Goal: Information Seeking & Learning: Learn about a topic

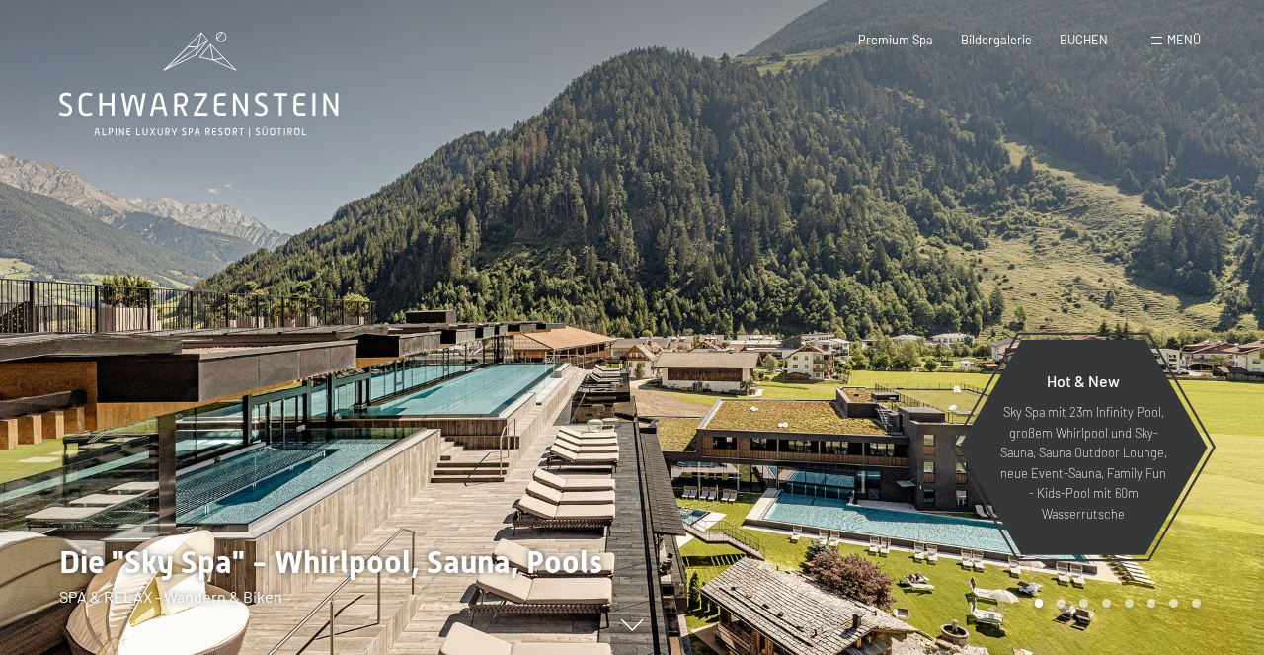
click at [1004, 49] on div "Buchen Anfragen Premium Spa Bildergalerie BUCHEN Menü DE IT EN Gutschein Bilder…" at bounding box center [1001, 41] width 399 height 18
click at [1003, 40] on span "Bildergalerie" at bounding box center [996, 37] width 71 height 16
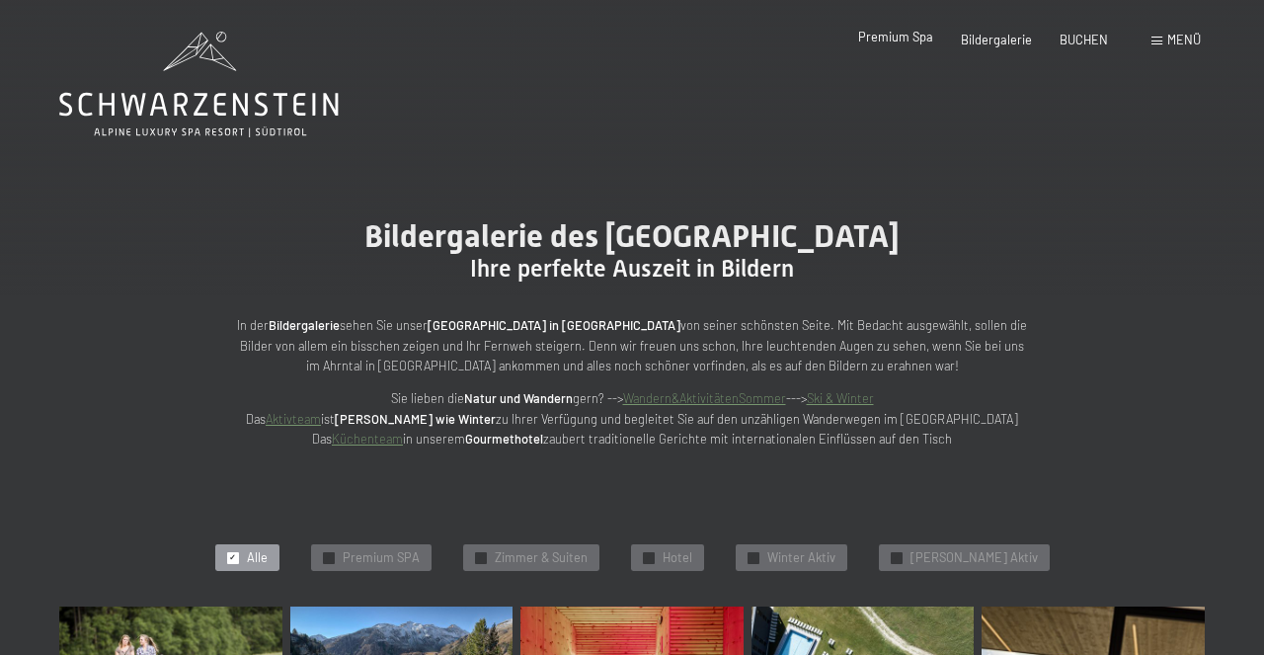
click at [926, 41] on span "Premium Spa" at bounding box center [895, 37] width 75 height 16
click at [192, 111] on icon at bounding box center [198, 85] width 279 height 106
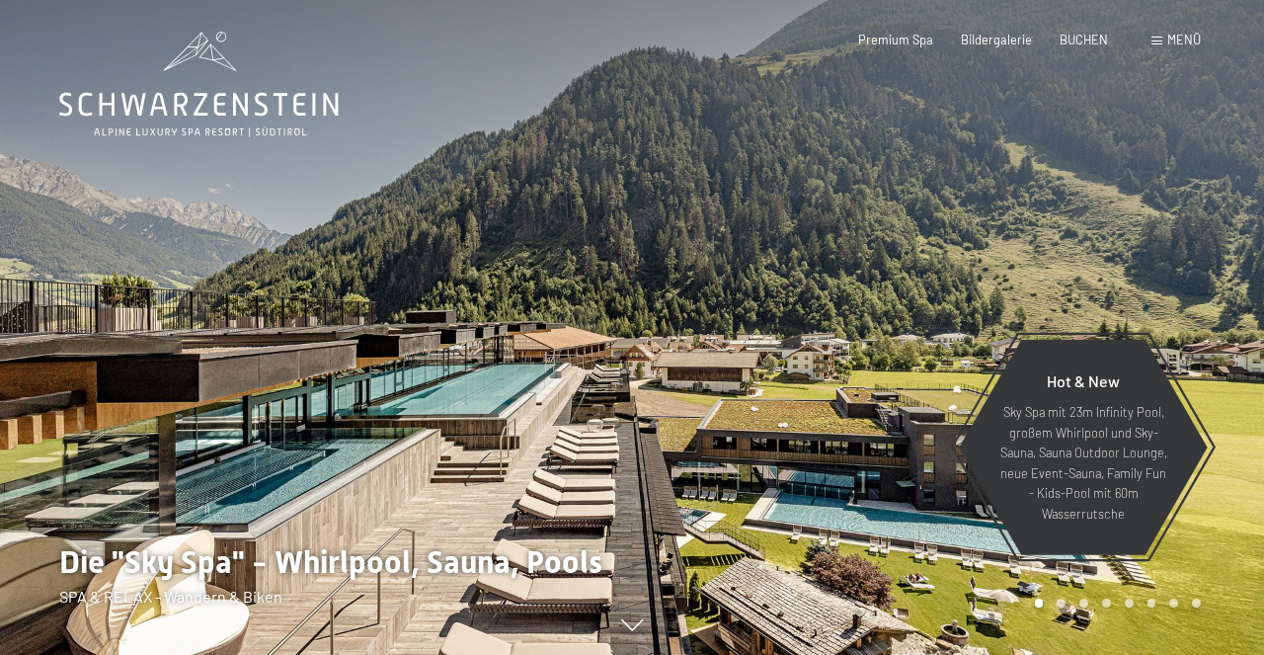
click at [1183, 42] on span "Menü" at bounding box center [1184, 40] width 34 height 16
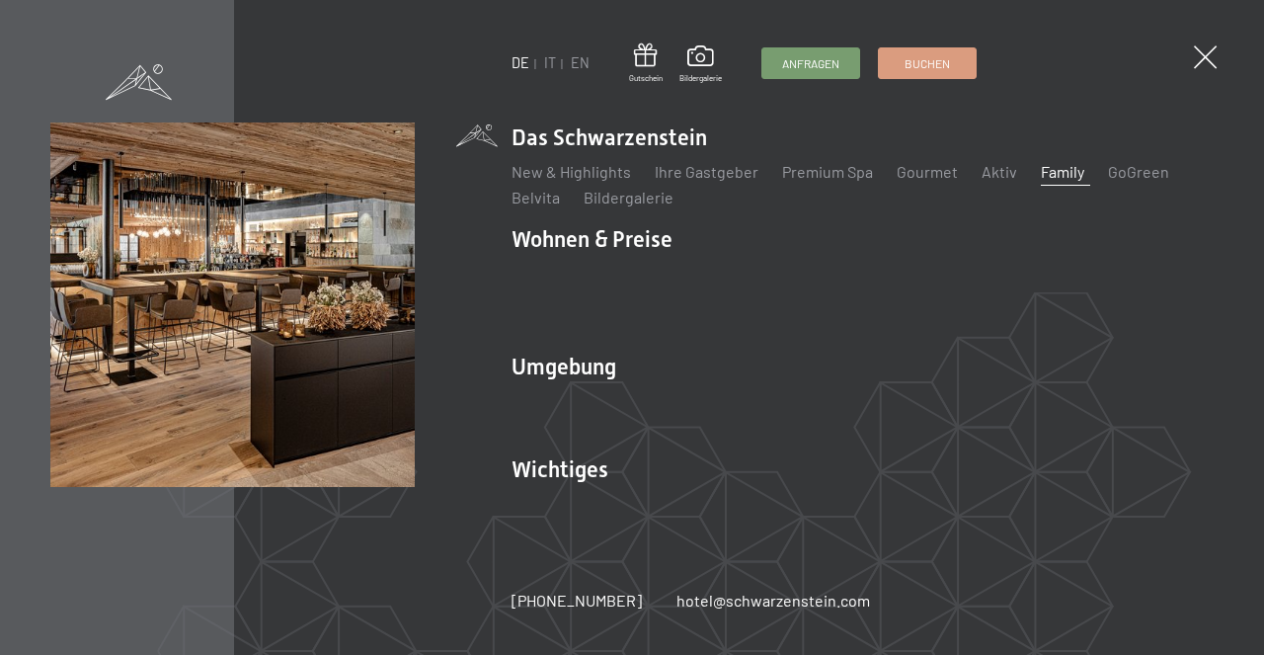
click at [1059, 181] on link "Family" at bounding box center [1062, 171] width 43 height 19
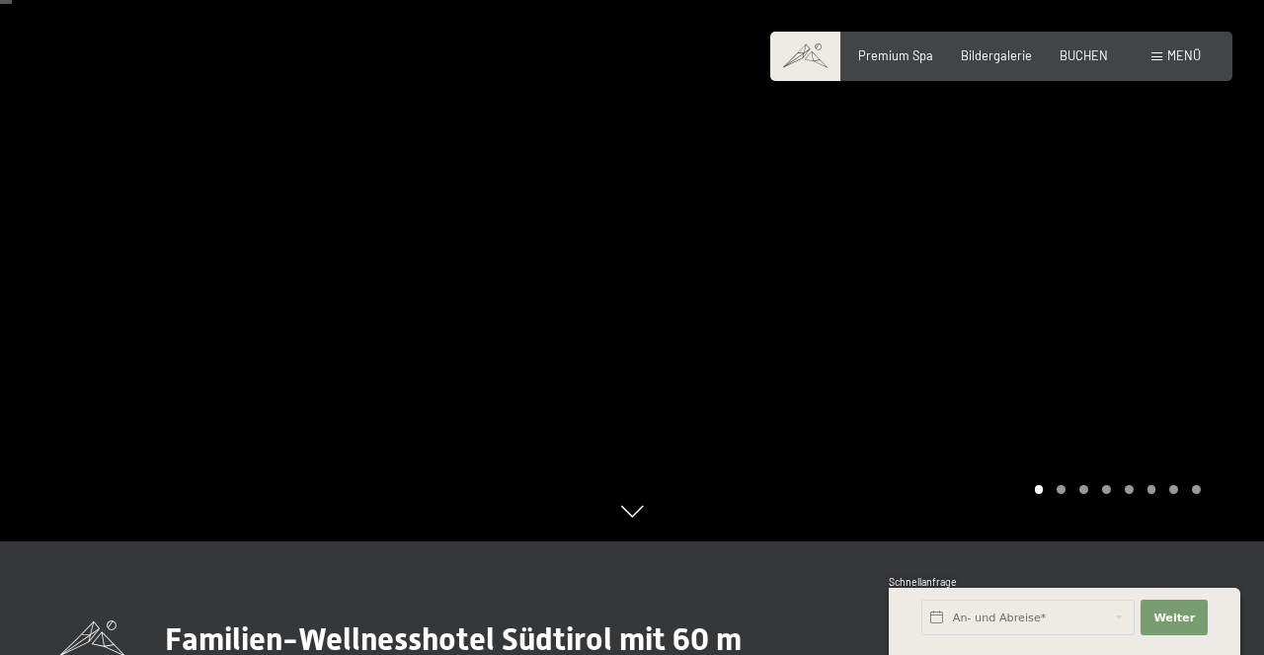
scroll to position [111, 0]
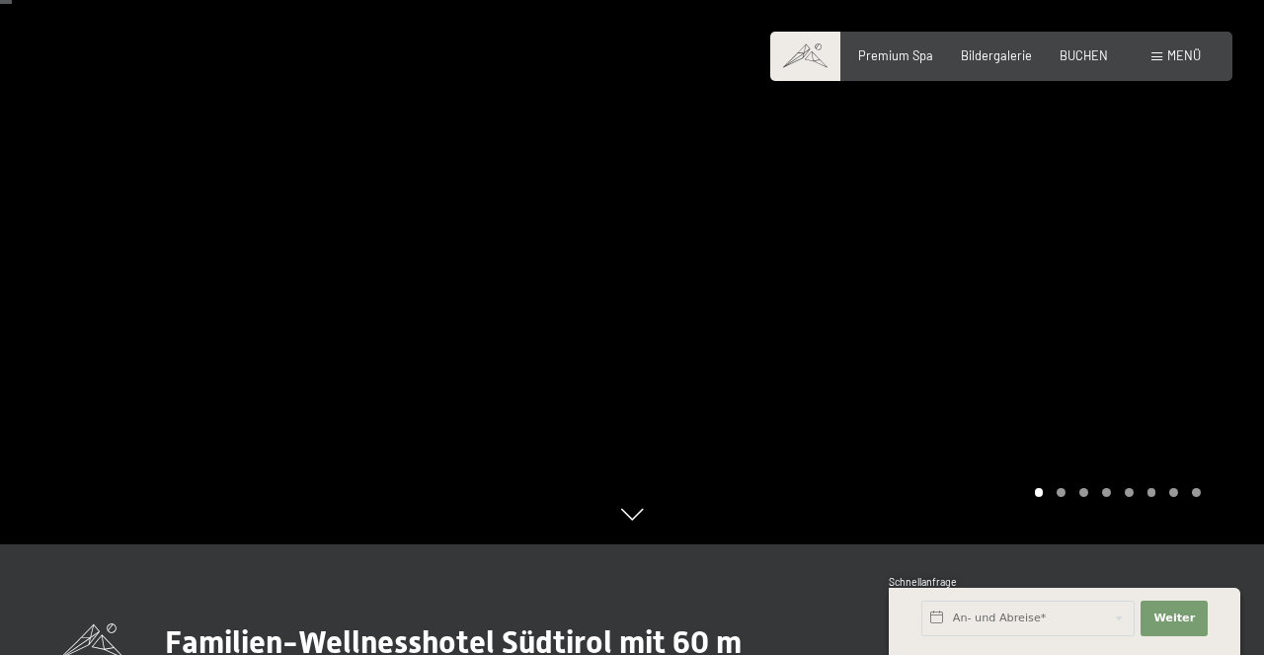
click at [1203, 255] on div at bounding box center [948, 216] width 632 height 655
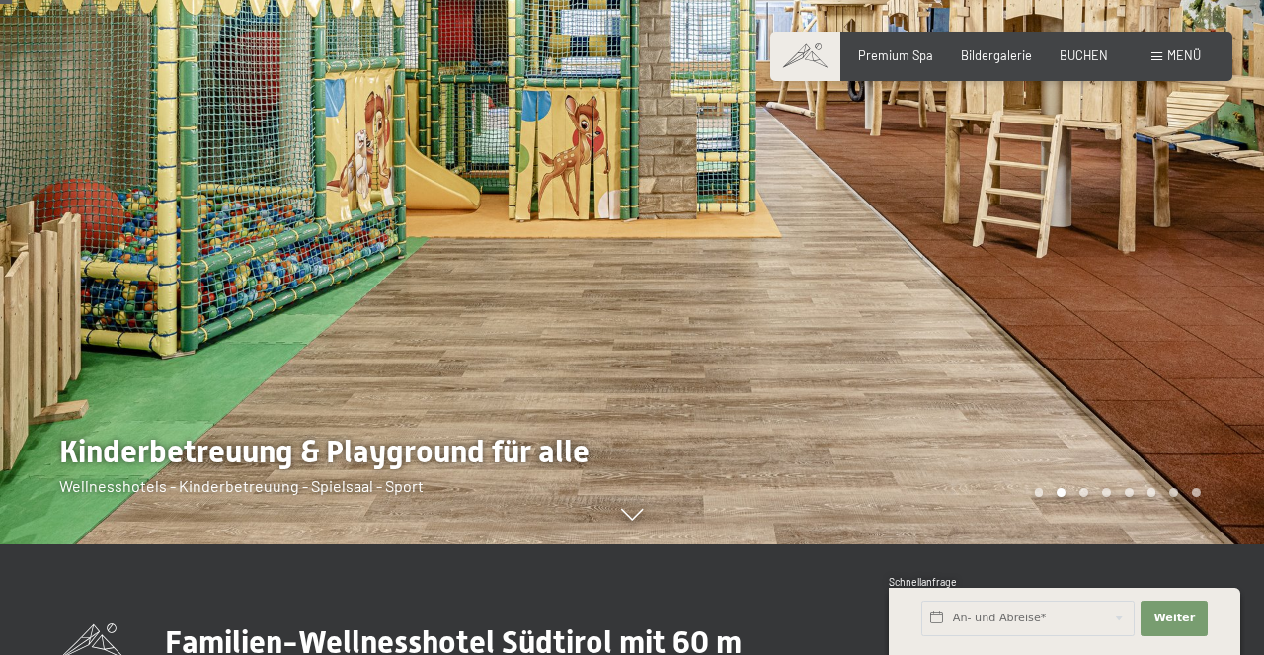
click at [1203, 255] on div at bounding box center [948, 216] width 632 height 655
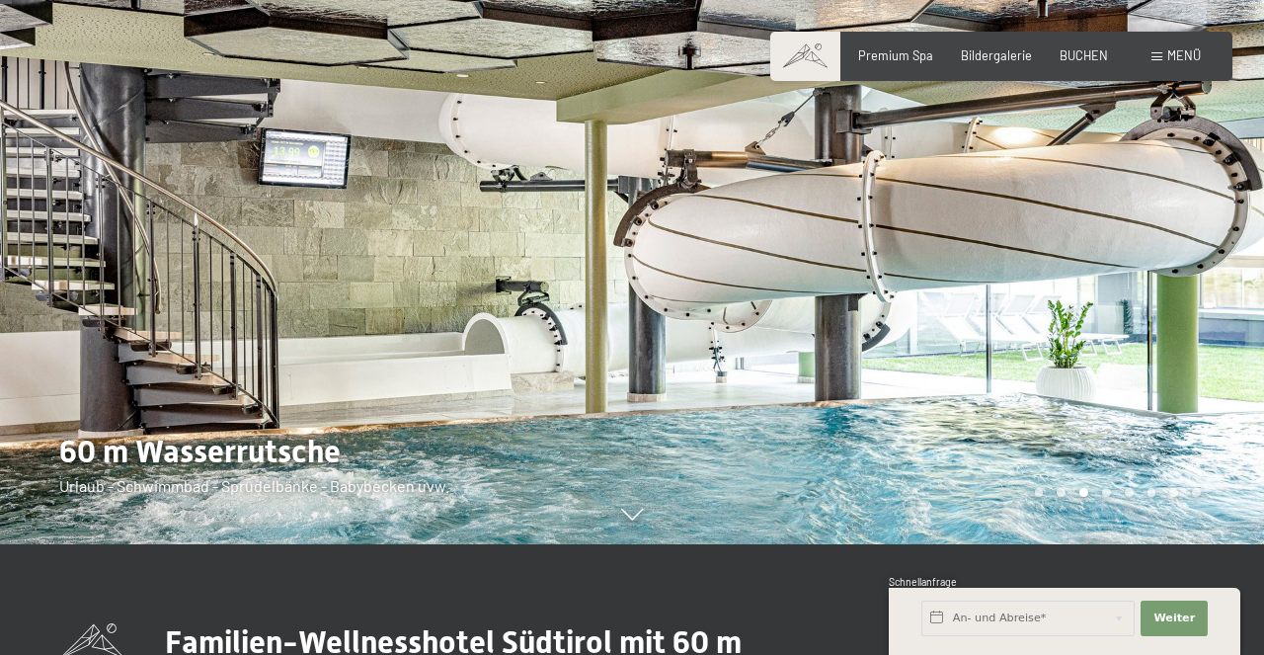
click at [1203, 255] on div at bounding box center [948, 216] width 632 height 655
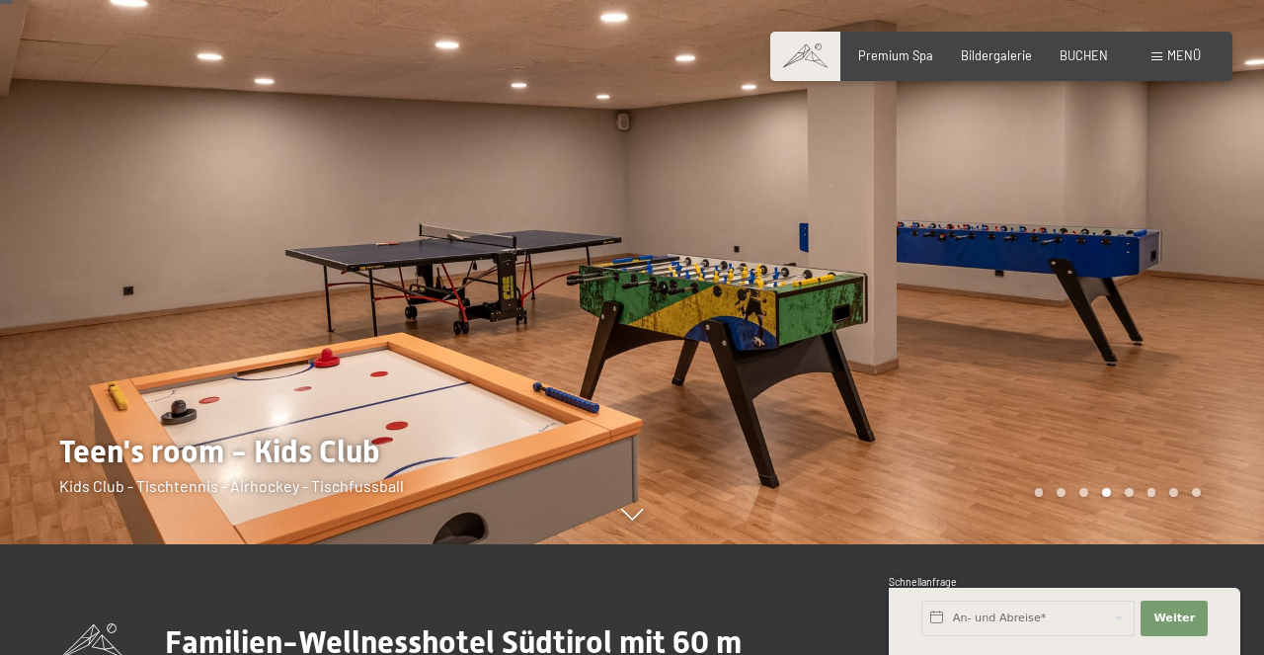
click at [1203, 255] on div at bounding box center [948, 216] width 632 height 655
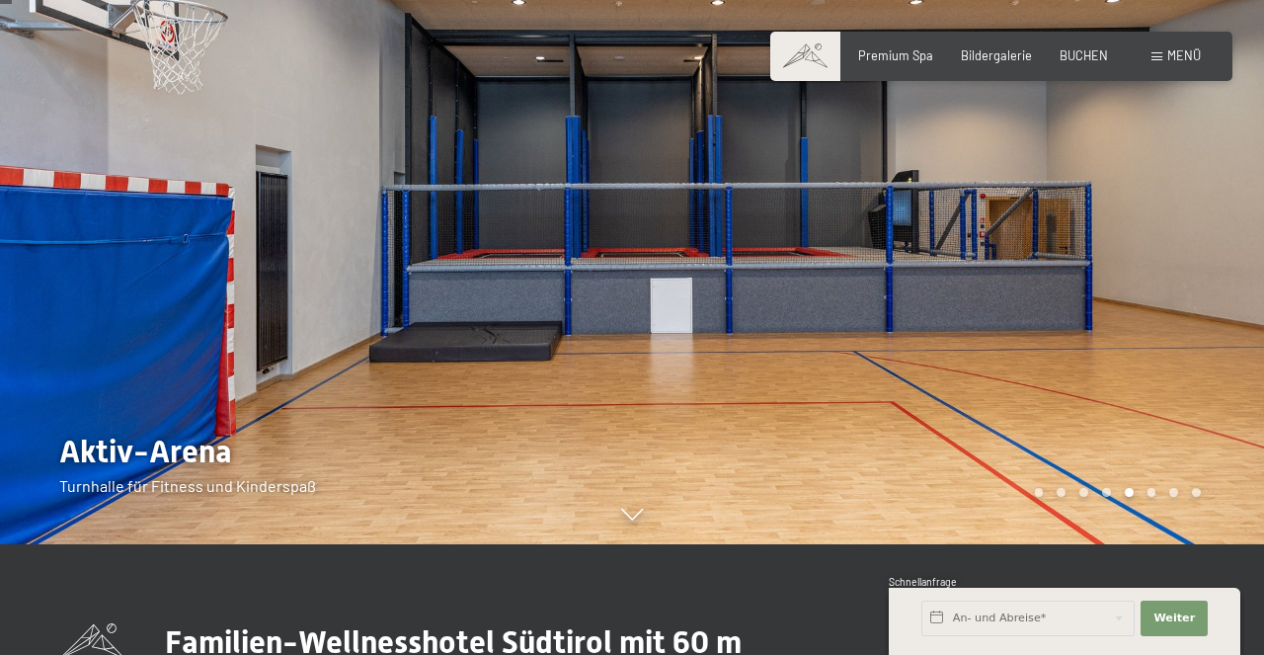
click at [1203, 255] on div at bounding box center [948, 216] width 632 height 655
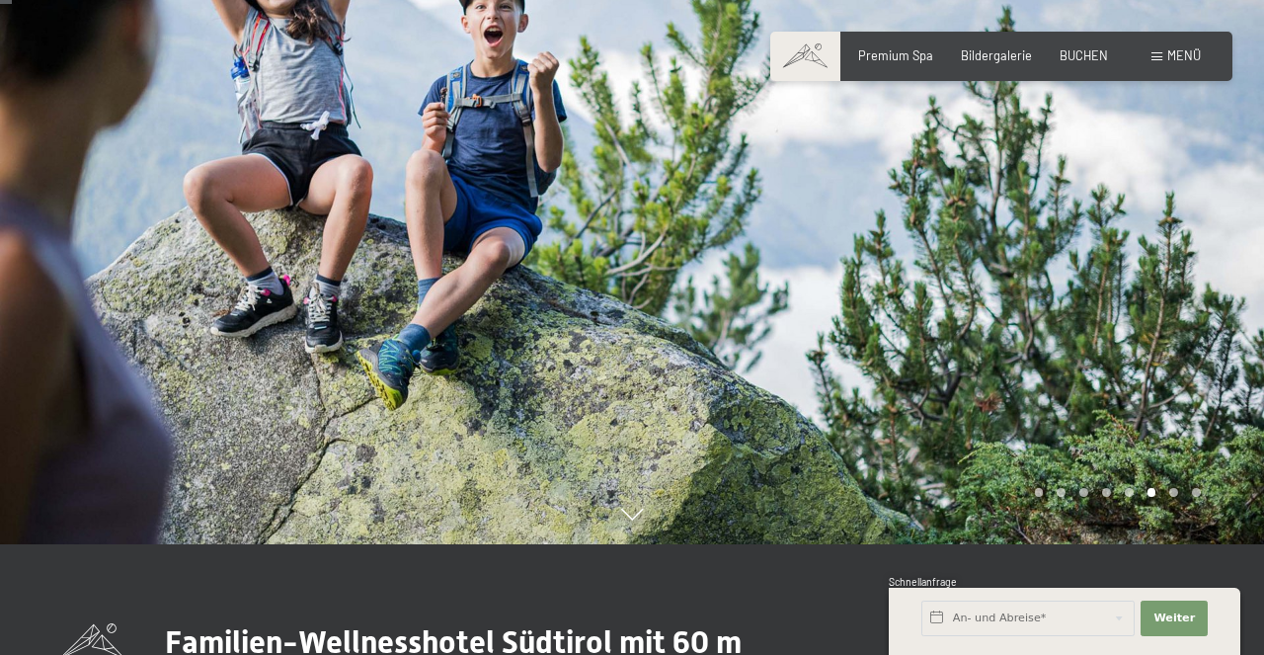
click at [1203, 255] on div at bounding box center [948, 216] width 632 height 655
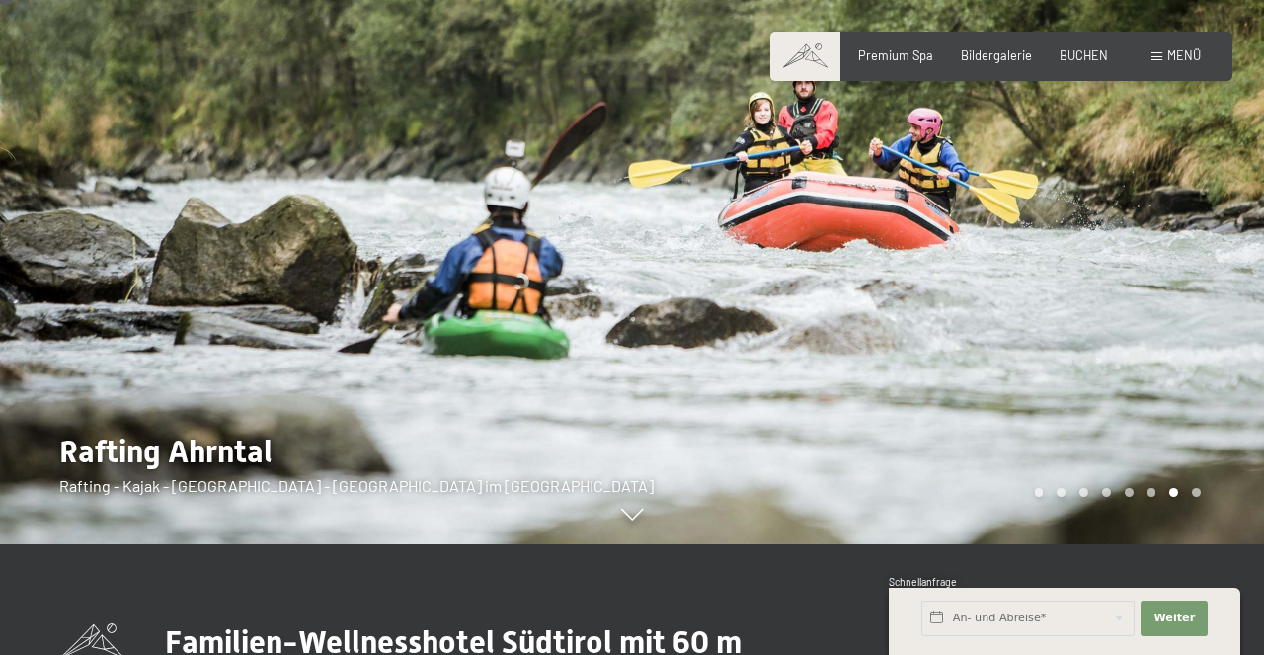
click at [1203, 255] on div at bounding box center [948, 216] width 632 height 655
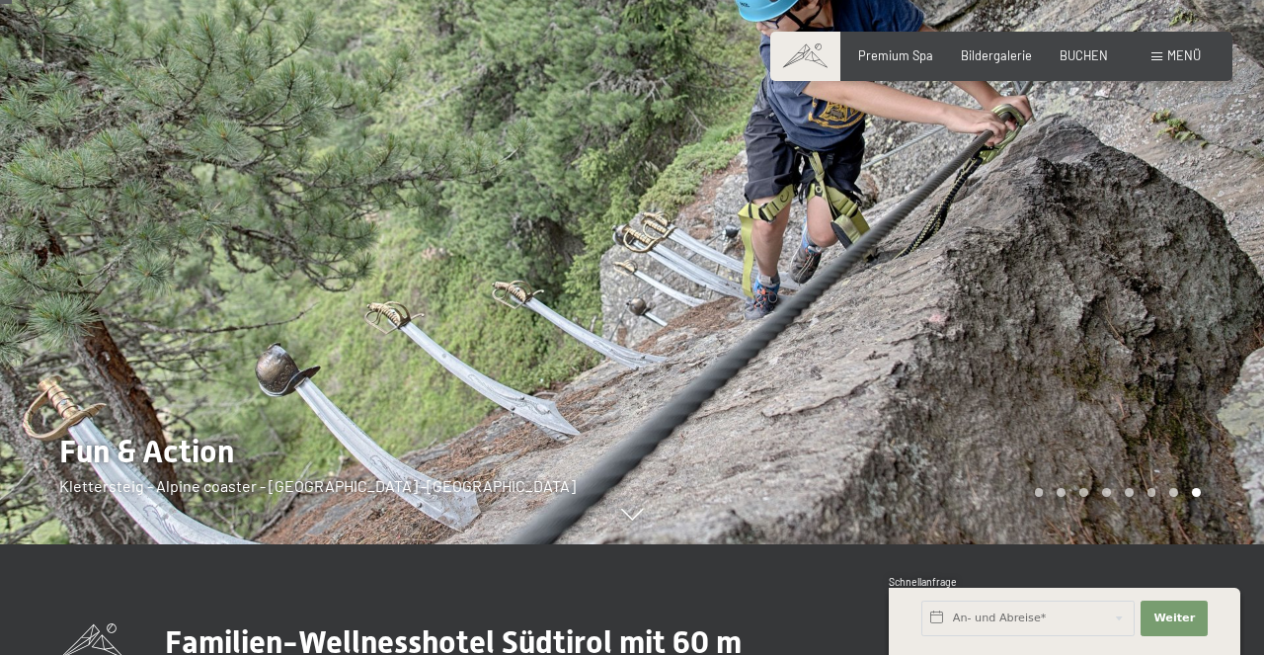
click at [1203, 255] on div at bounding box center [948, 216] width 632 height 655
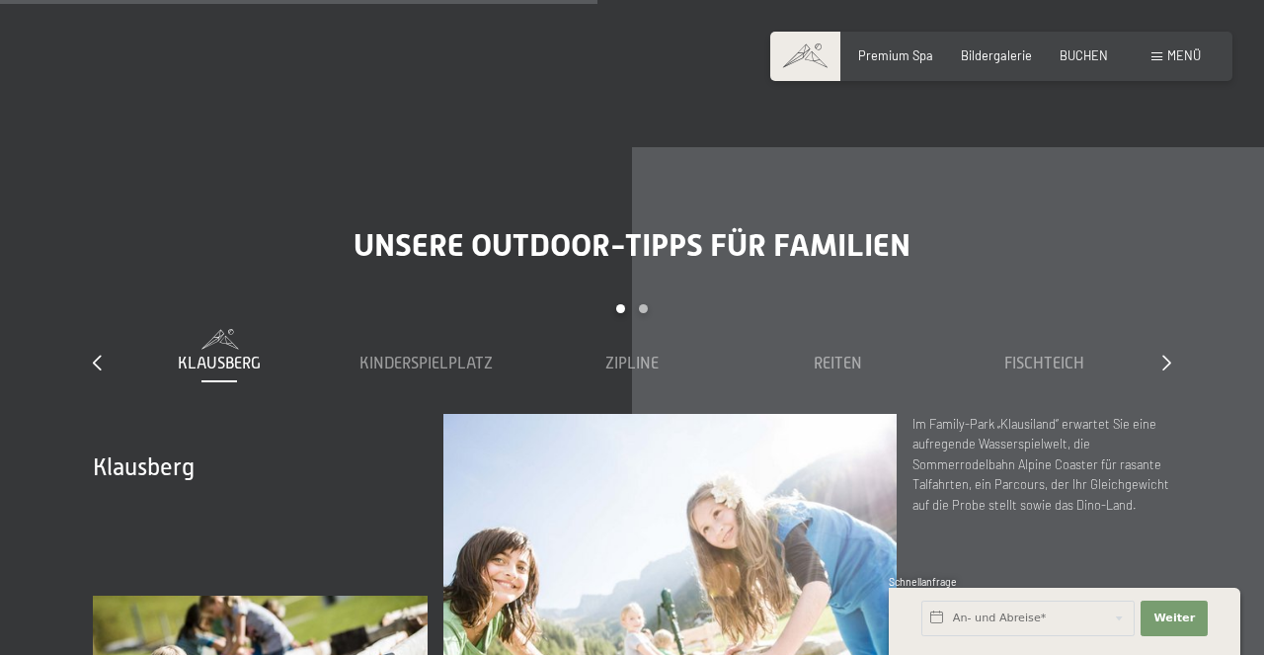
scroll to position [5745, 0]
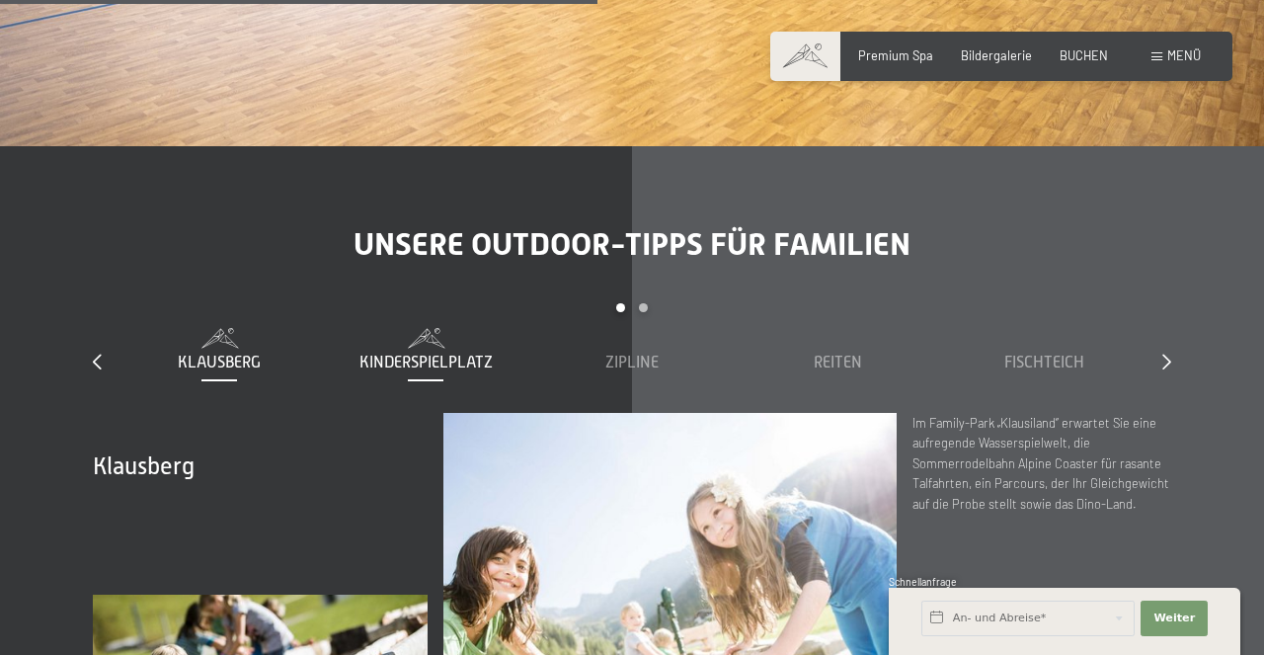
click at [437, 353] on span "Kinderspielplatz" at bounding box center [425, 362] width 133 height 18
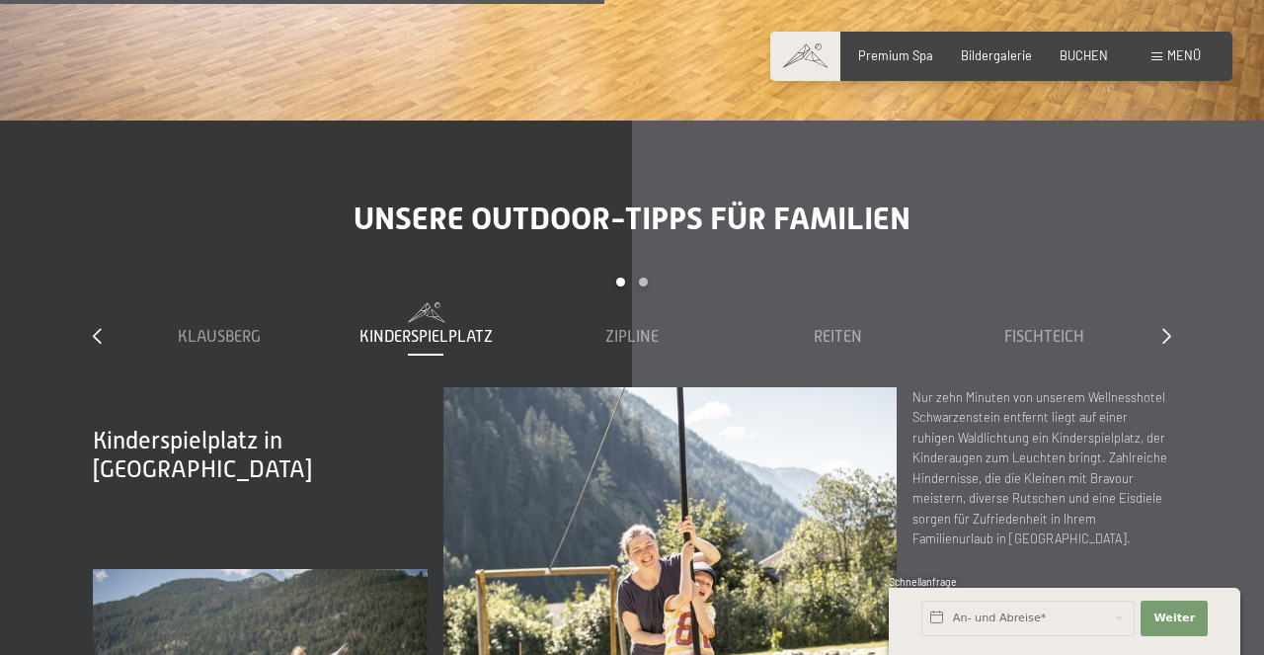
scroll to position [5771, 0]
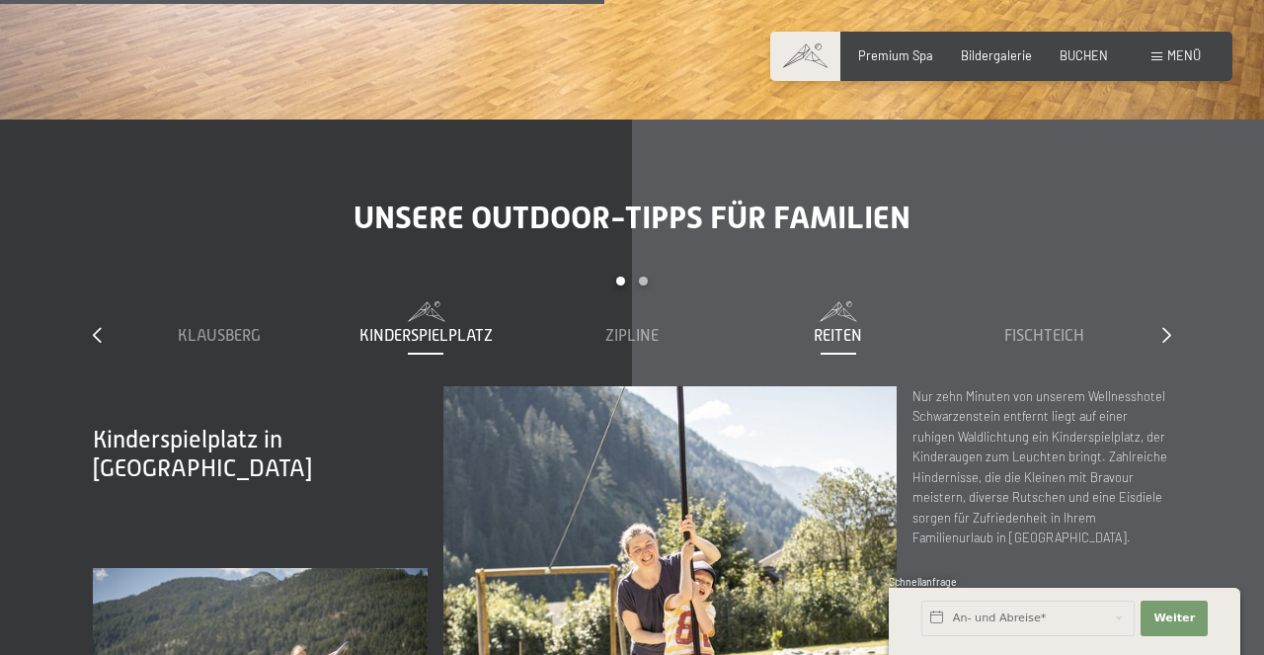
click at [850, 301] on div "Reiten" at bounding box center [838, 323] width 191 height 45
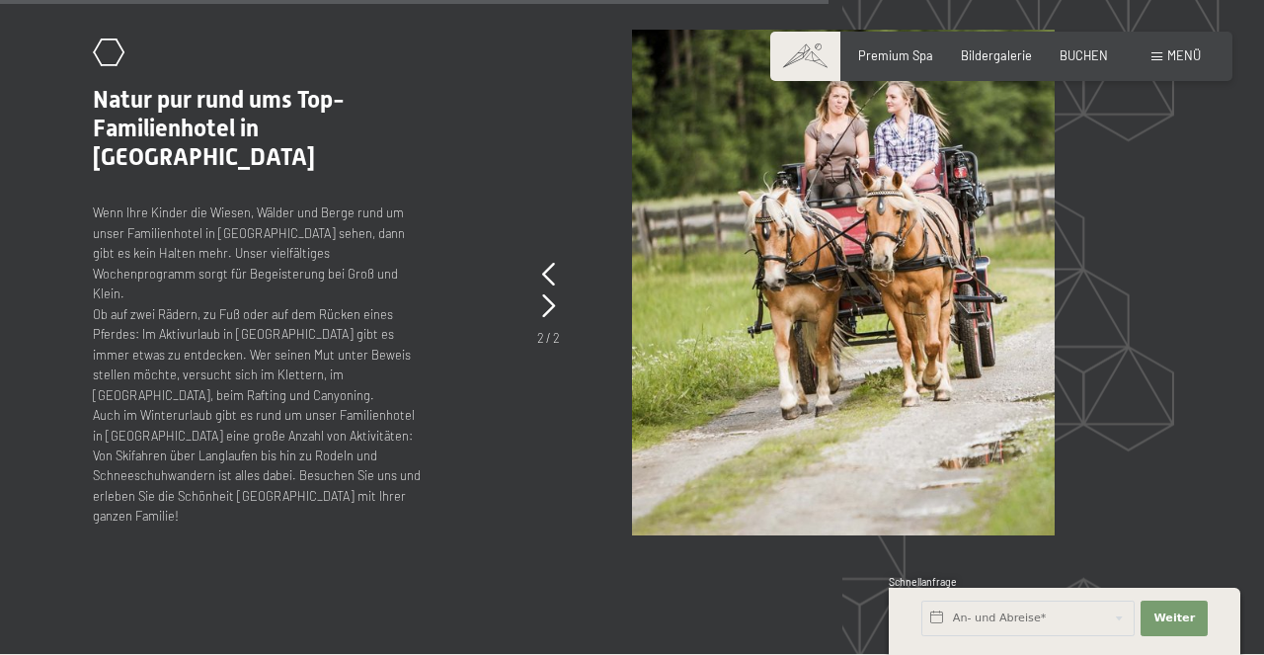
scroll to position [7913, 0]
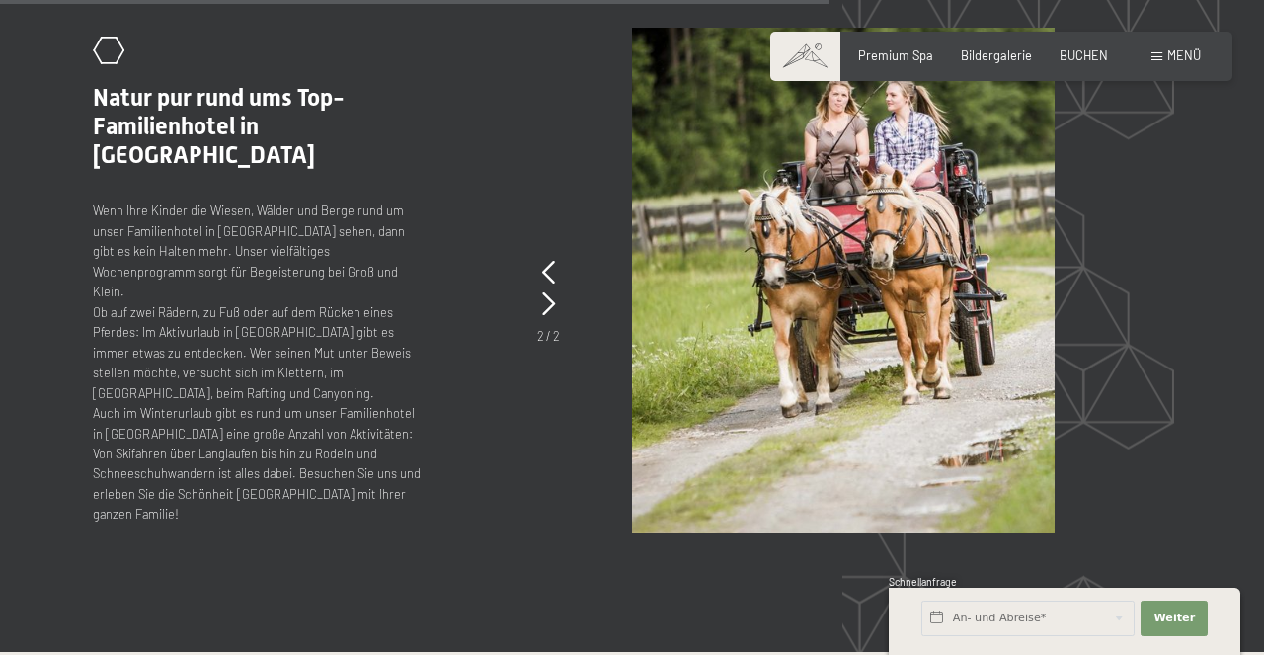
click at [1161, 62] on div "Menü" at bounding box center [1175, 56] width 49 height 18
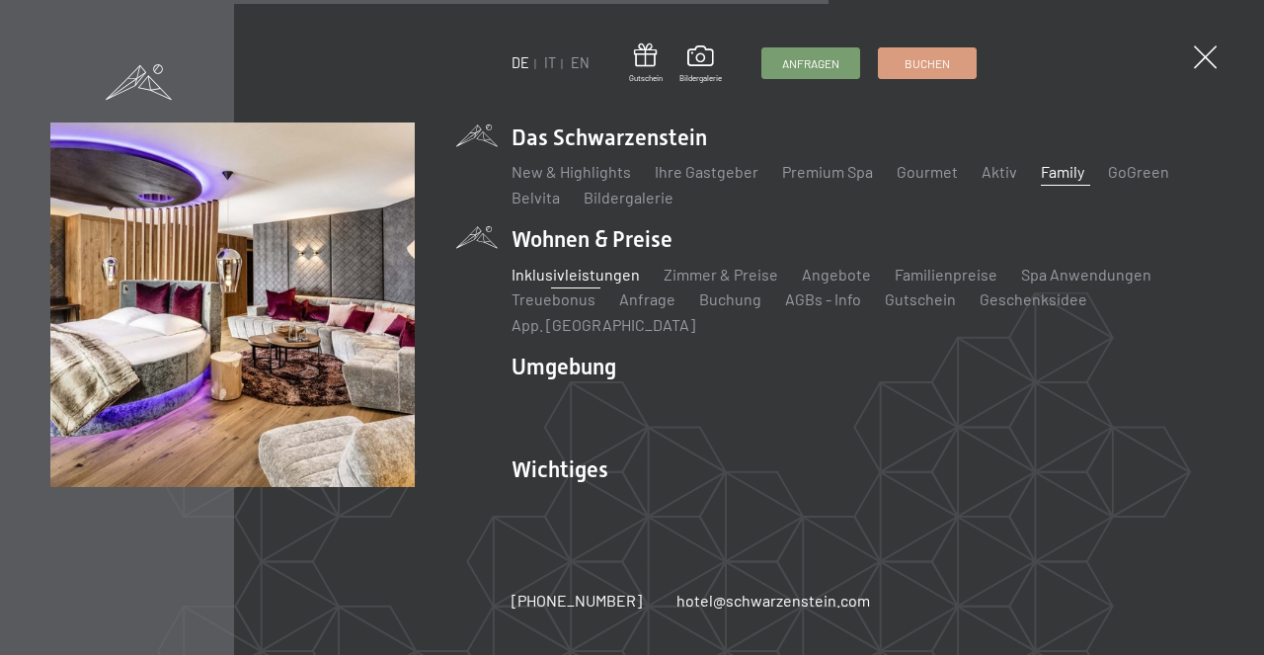
click at [587, 283] on link "Inklusivleistungen" at bounding box center [575, 274] width 128 height 19
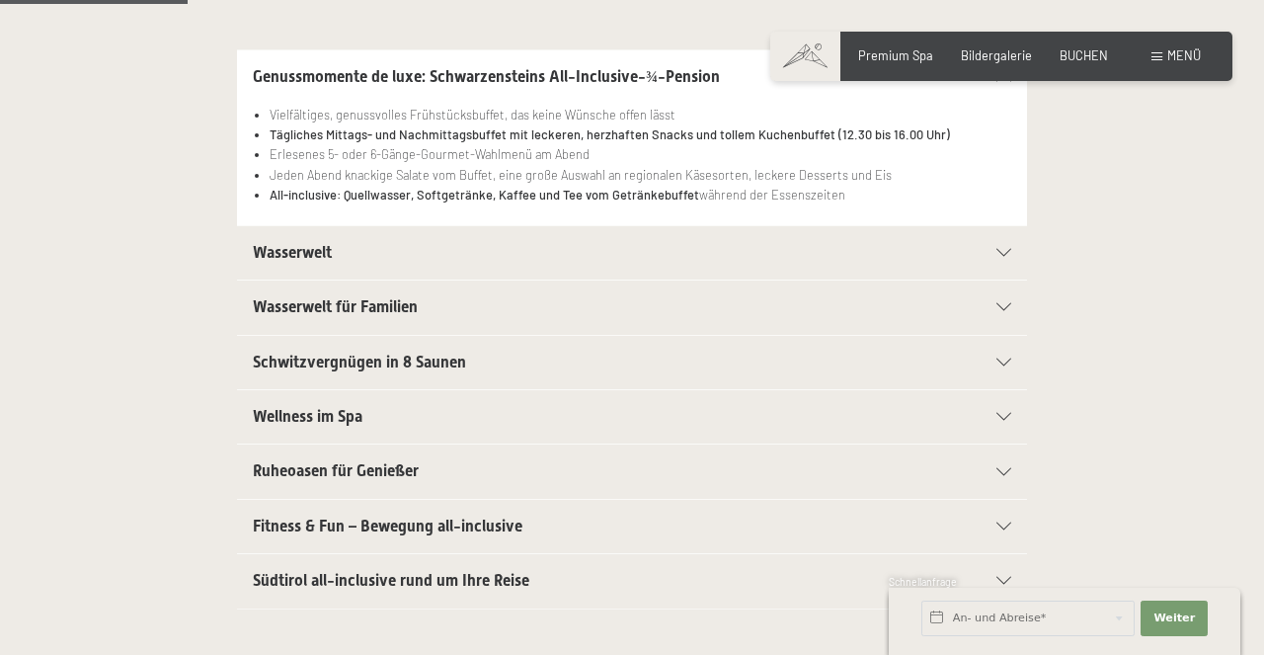
scroll to position [450, 0]
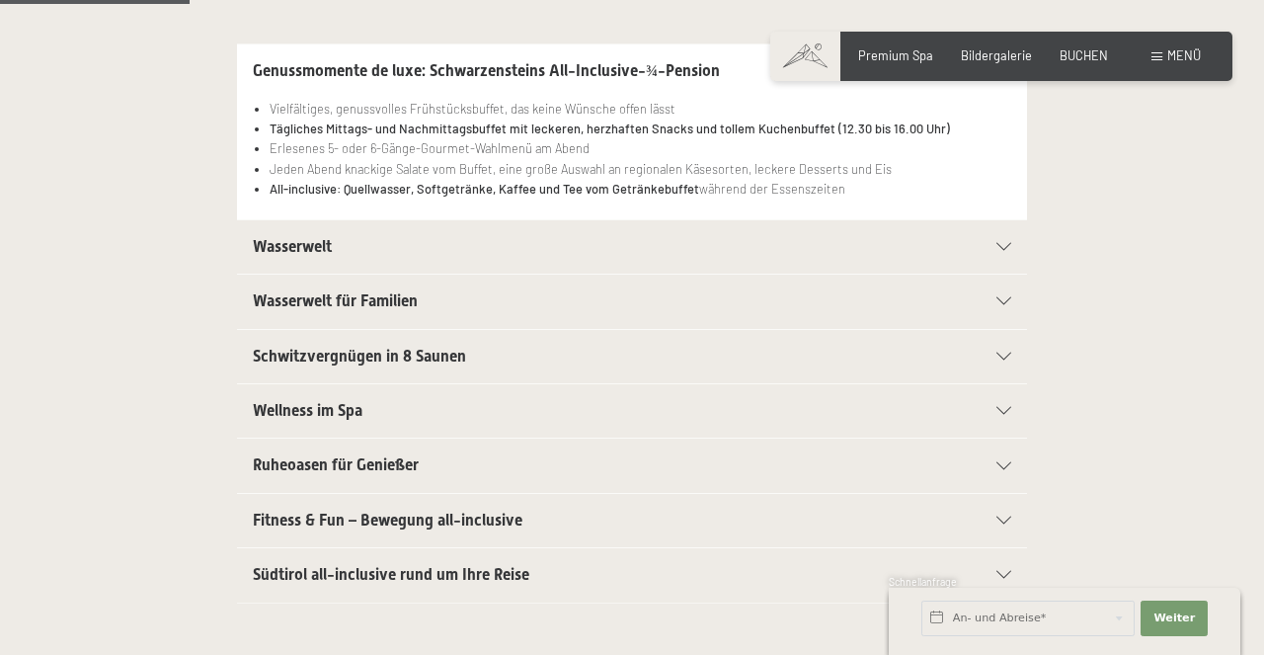
click at [294, 252] on span "Wasserwelt" at bounding box center [292, 246] width 79 height 19
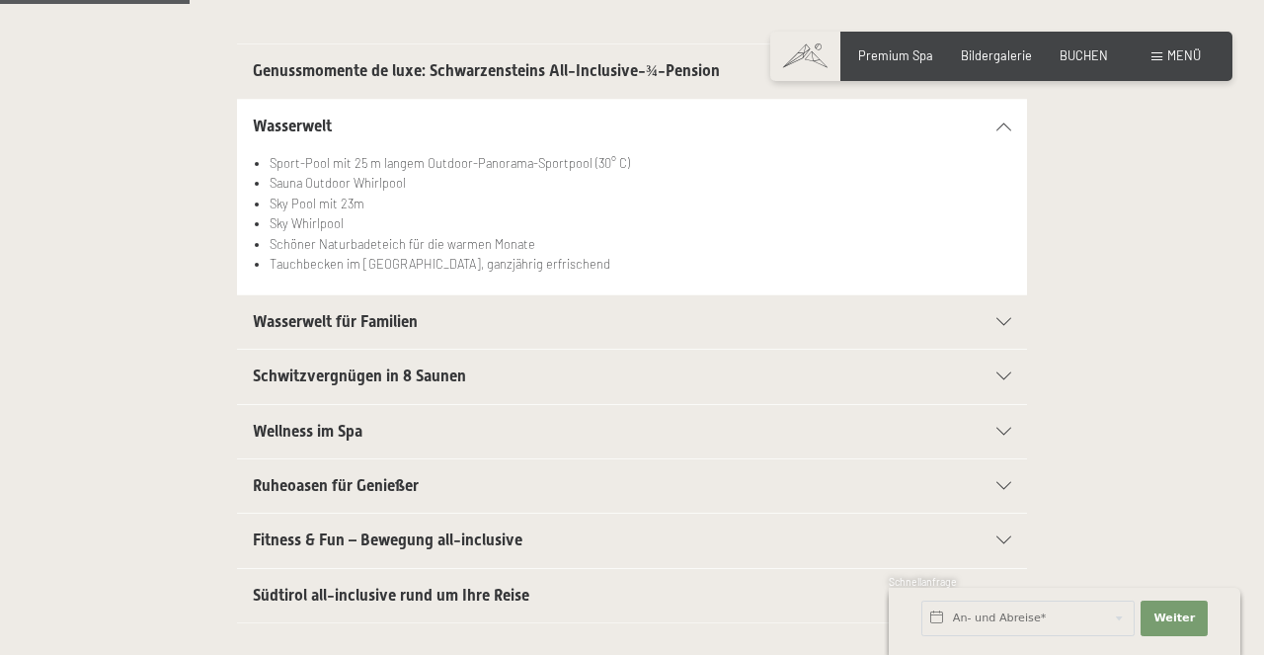
click at [318, 311] on div "Wasserwelt für Familien" at bounding box center [632, 321] width 758 height 53
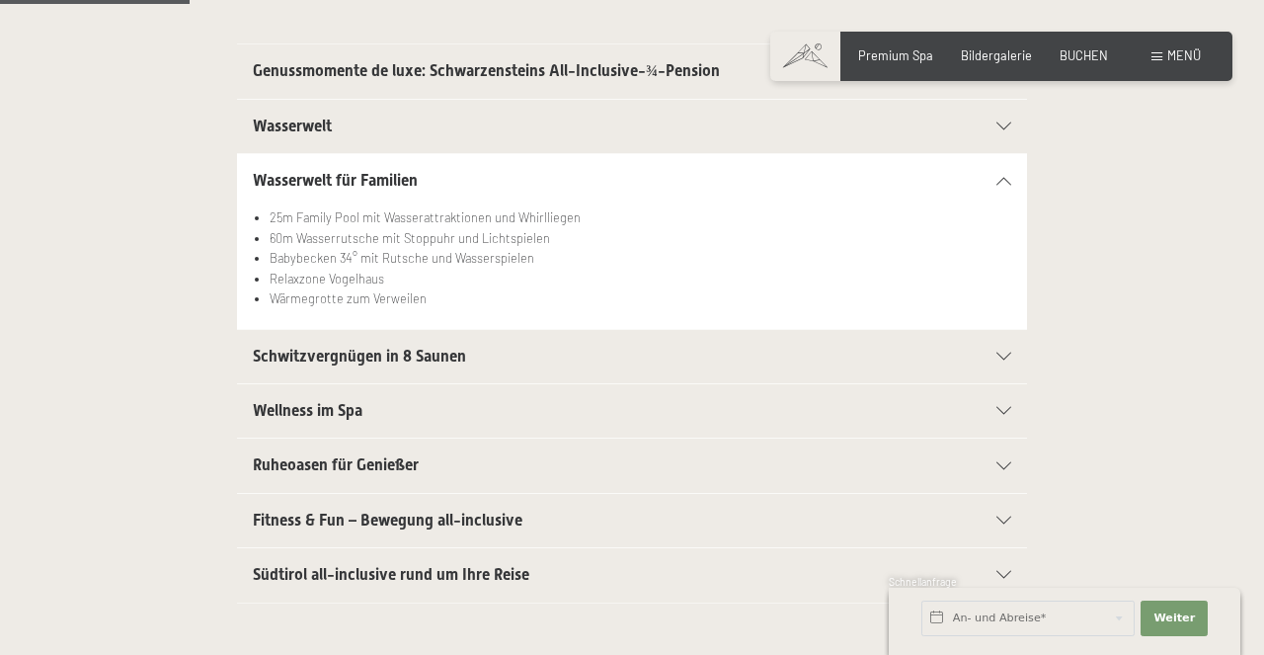
click at [327, 364] on span "Schwitzvergnügen in 8 Saunen" at bounding box center [359, 356] width 213 height 19
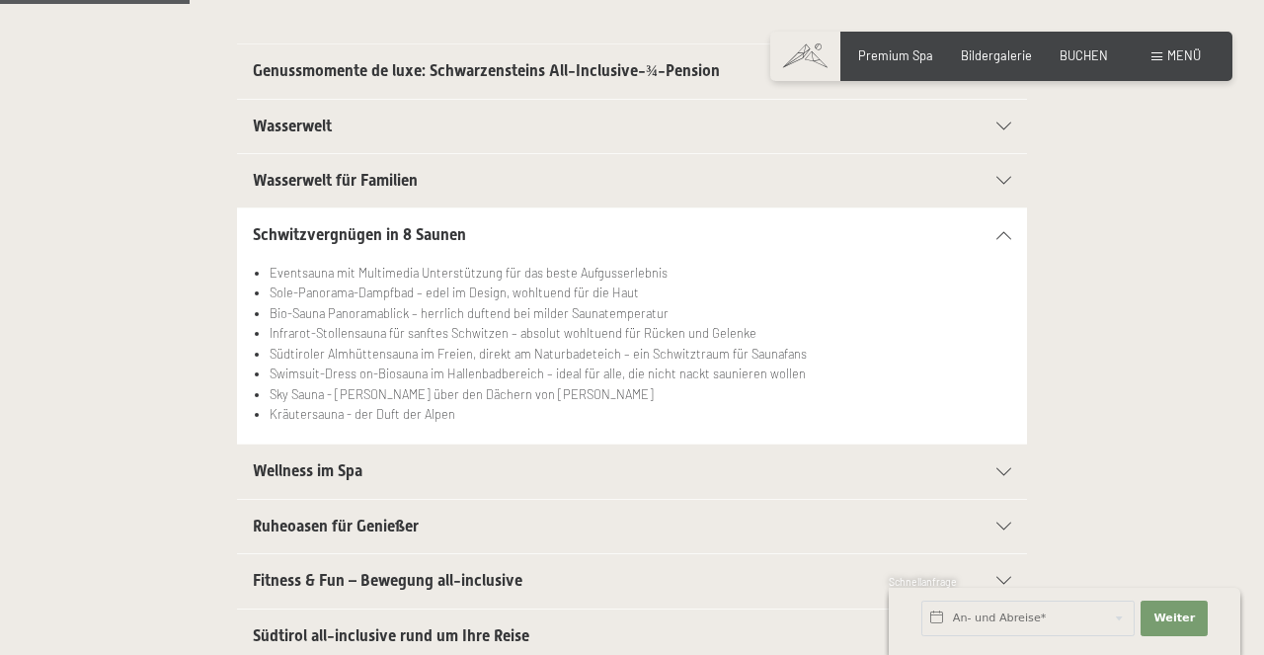
click at [312, 472] on span "Wellness im Spa" at bounding box center [308, 470] width 110 height 19
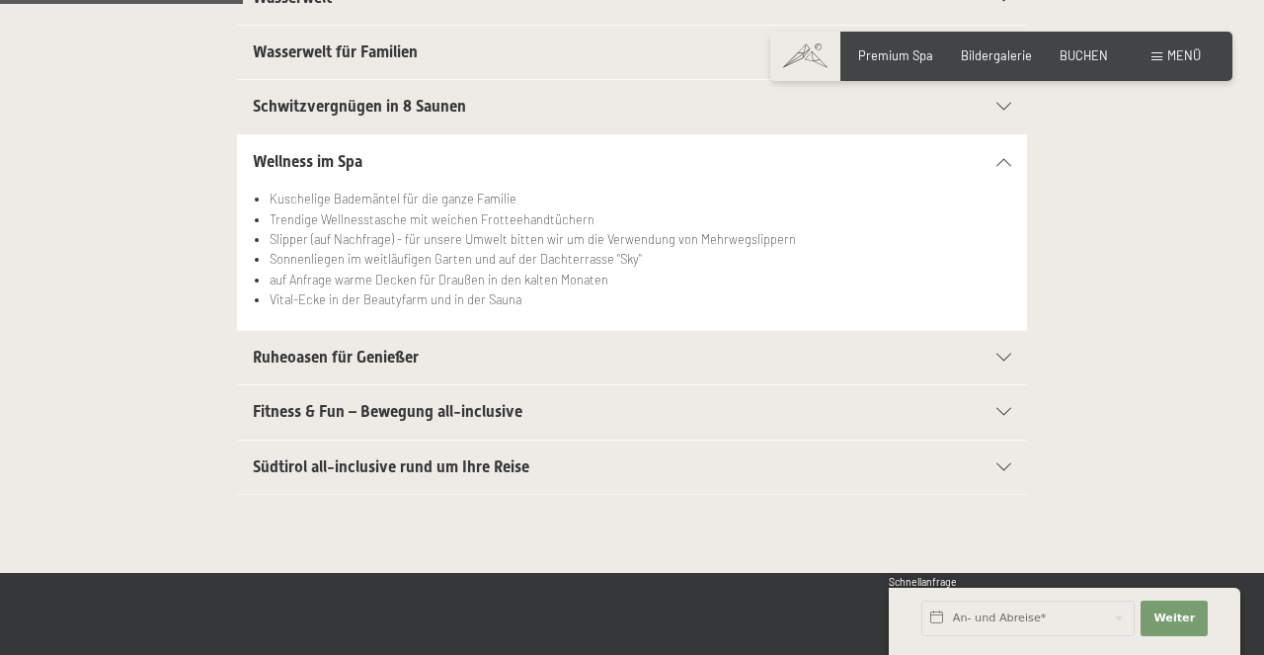
scroll to position [584, 0]
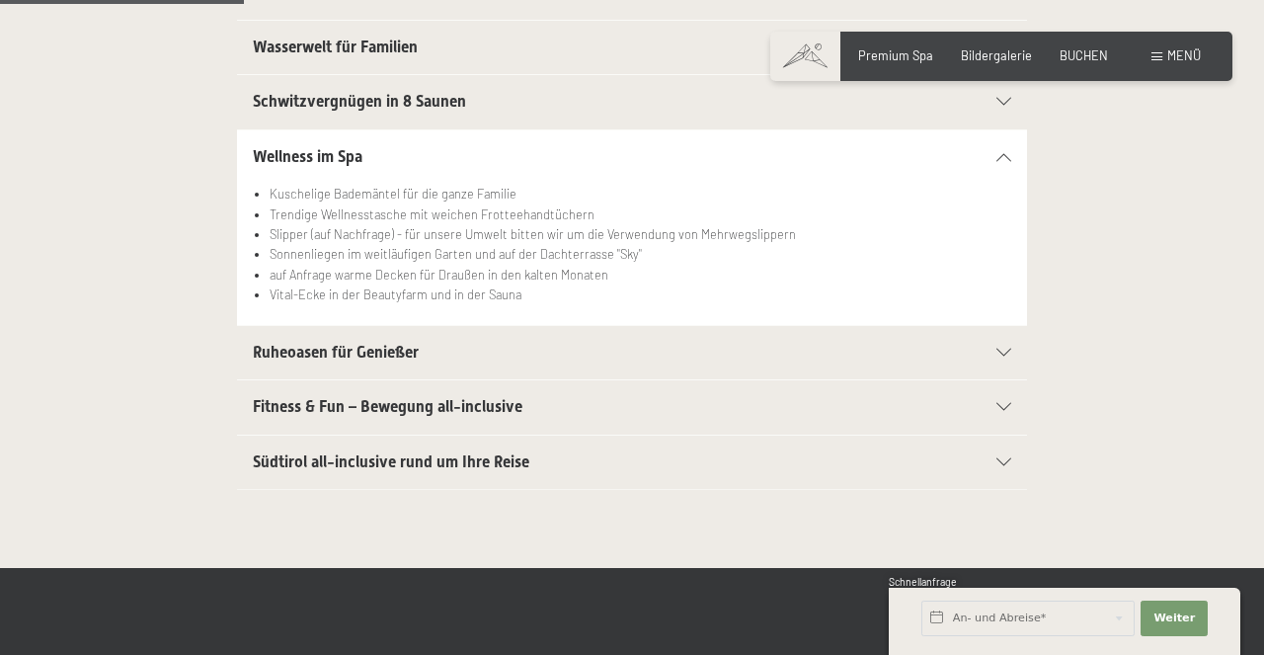
click at [327, 414] on span "Fitness & Fun – Bewegung all-inclusive" at bounding box center [388, 406] width 270 height 19
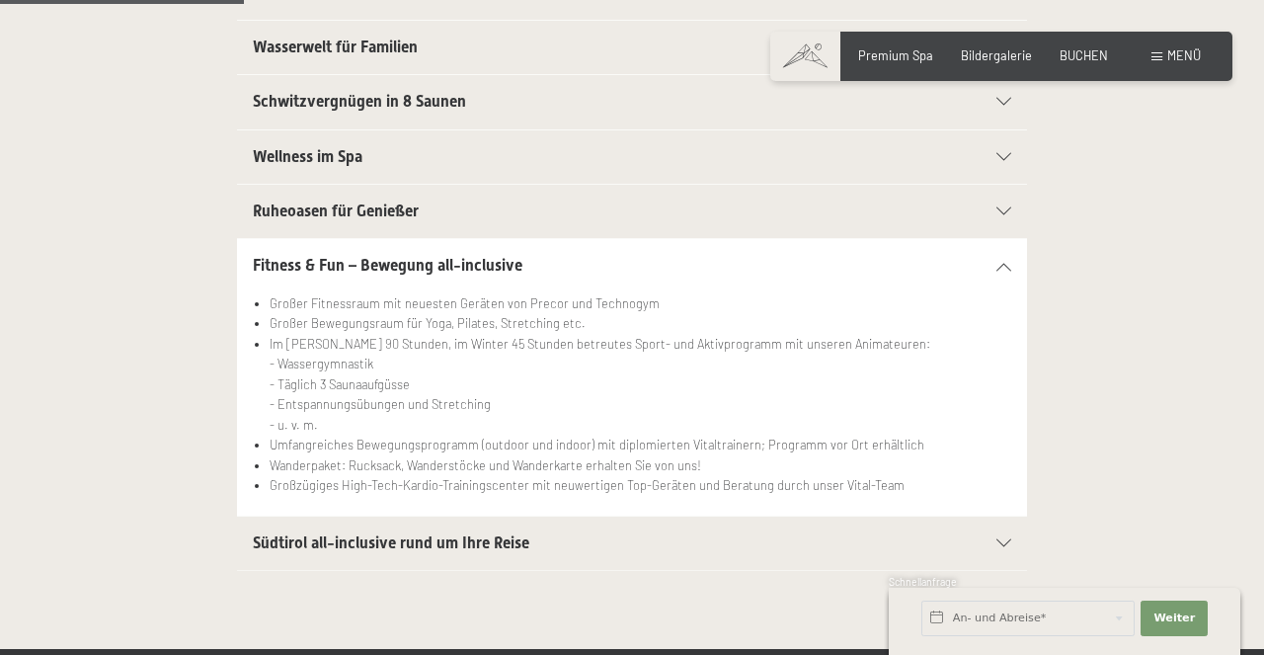
click at [301, 533] on h2 "Südtirol all-inclusive rund um Ihre Reise" at bounding box center [594, 543] width 682 height 22
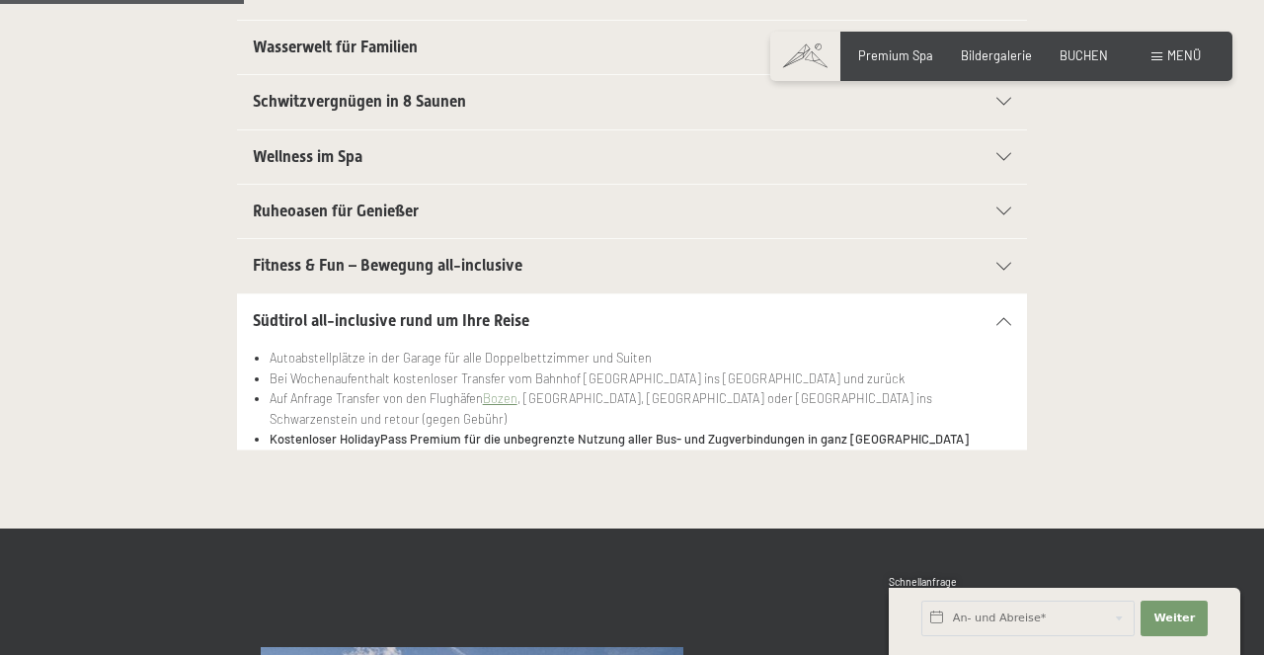
click at [162, 396] on div "Südtirol all-inclusive rund um Ihre Reise Autoabstellplätze in der Garage für a…" at bounding box center [632, 371] width 1078 height 157
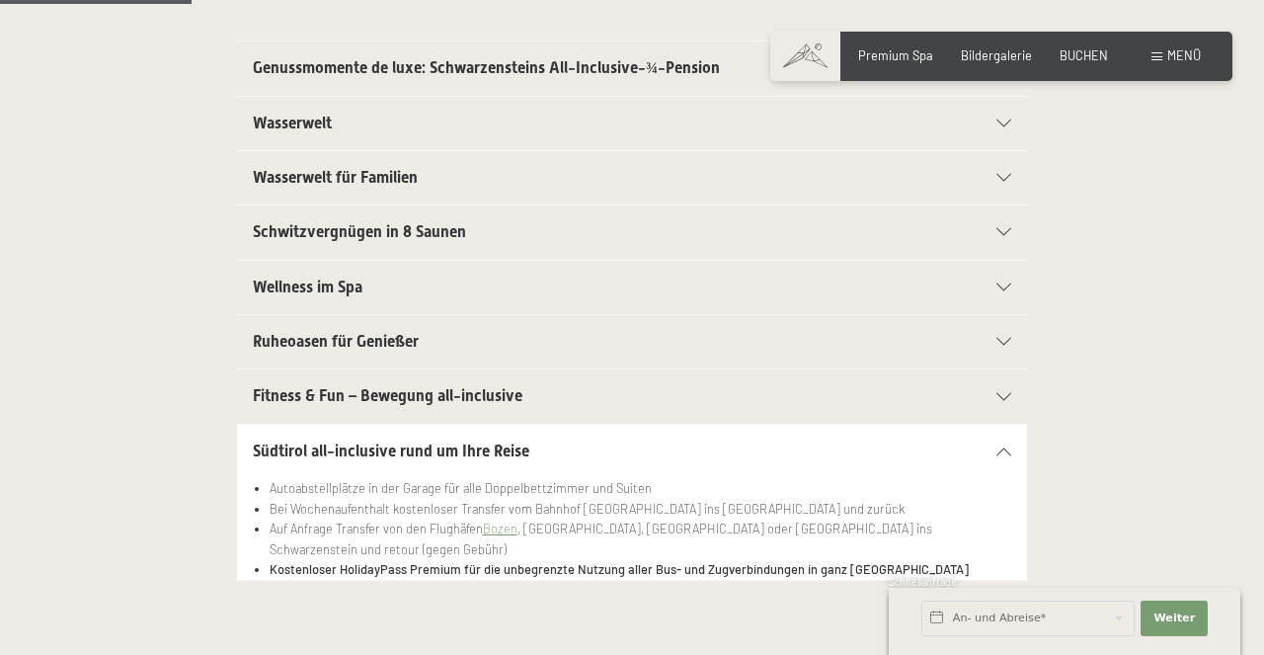
scroll to position [451, 0]
click at [365, 122] on h2 "Wasserwelt" at bounding box center [594, 126] width 682 height 22
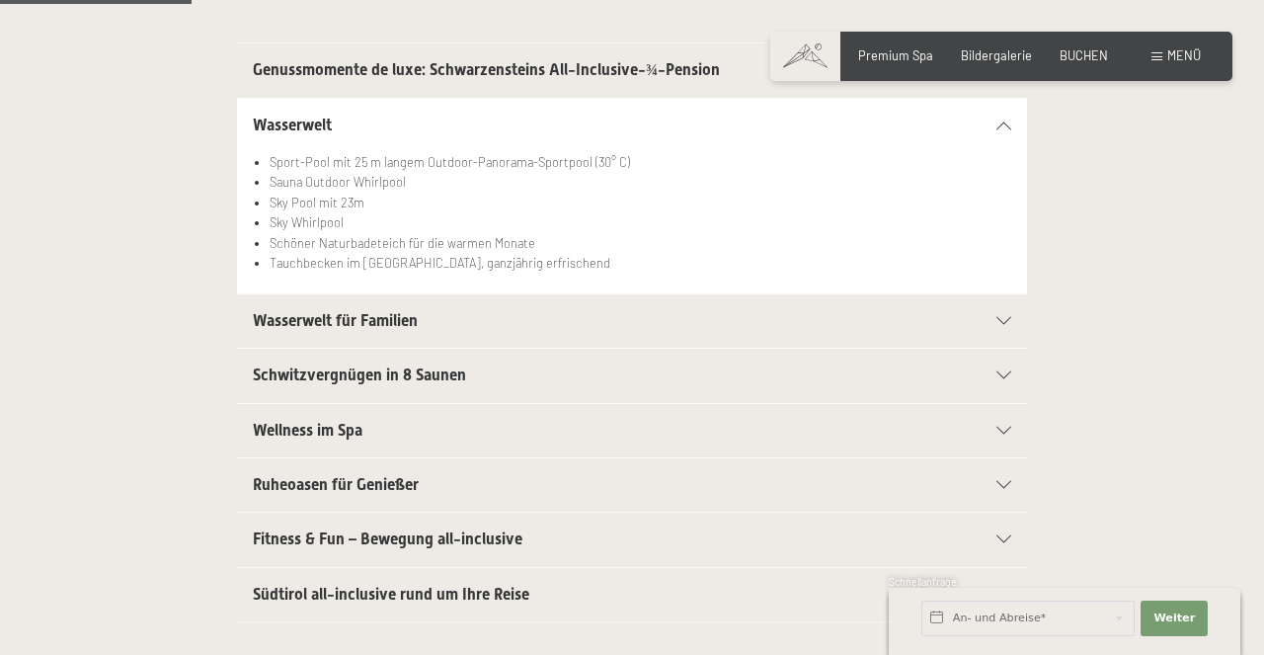
click at [365, 122] on h2 "Wasserwelt" at bounding box center [594, 126] width 682 height 22
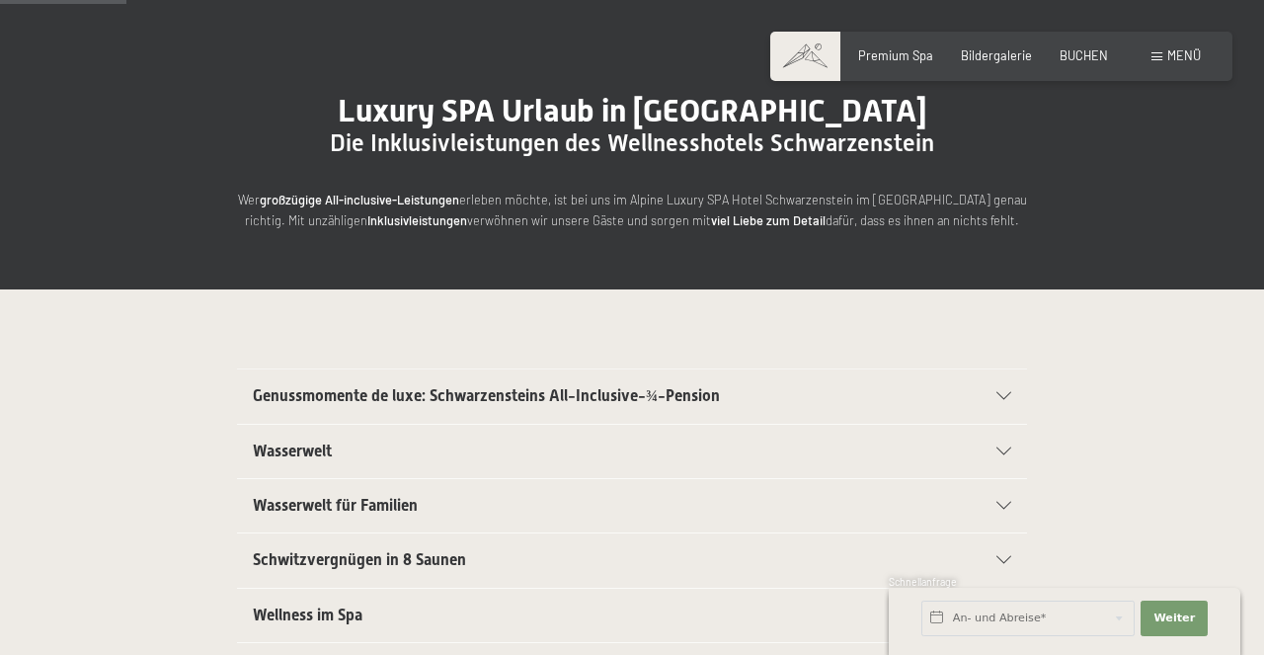
scroll to position [0, 0]
